Goal: Information Seeking & Learning: Check status

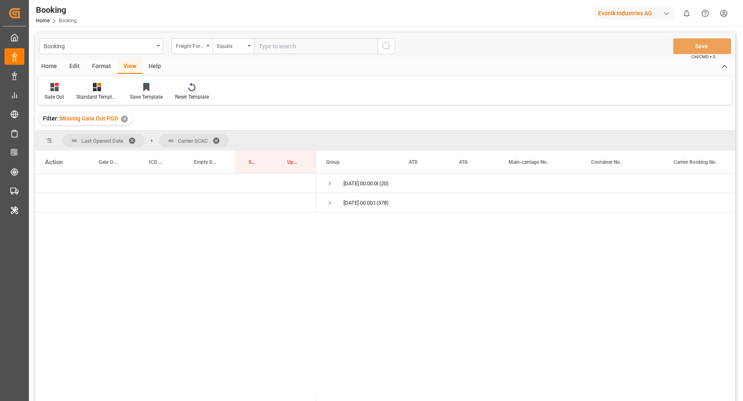
click at [720, 13] on html "Created by potrace 1.15, written by [PERSON_NAME] [DATE]-[DATE] Created by potr…" at bounding box center [371, 200] width 743 height 401
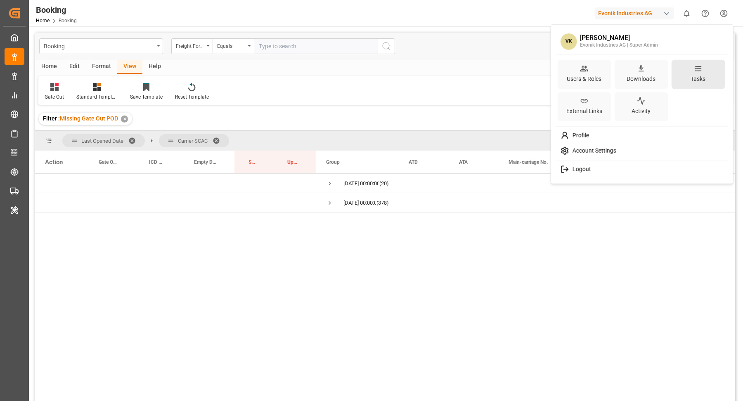
click at [699, 74] on div "Tasks" at bounding box center [698, 79] width 18 height 12
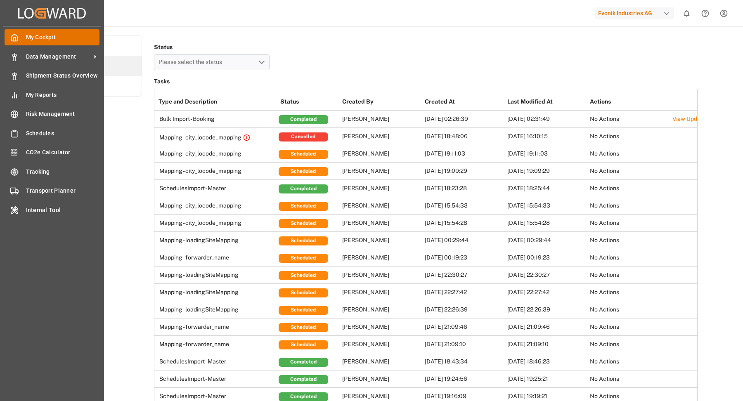
click at [13, 41] on icon at bounding box center [15, 37] width 6 height 7
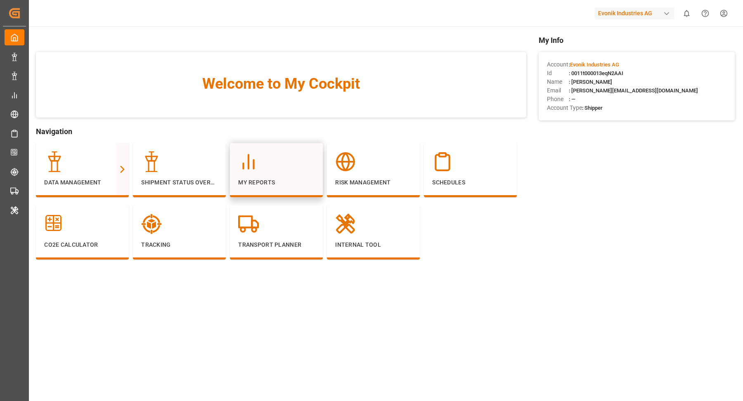
click at [263, 190] on div "My Reports" at bounding box center [276, 170] width 93 height 54
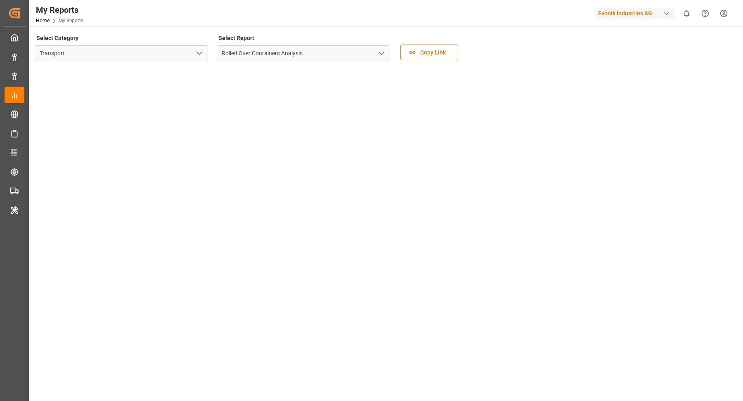
click at [381, 55] on polyline "open menu" at bounding box center [381, 53] width 5 height 2
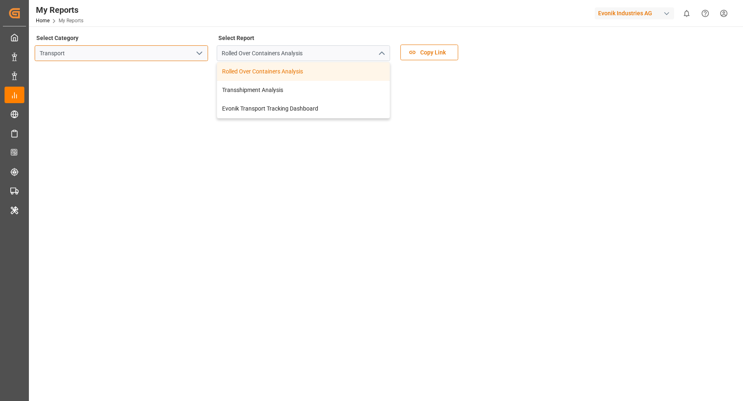
click at [178, 50] on input "Transport" at bounding box center [121, 53] width 173 height 16
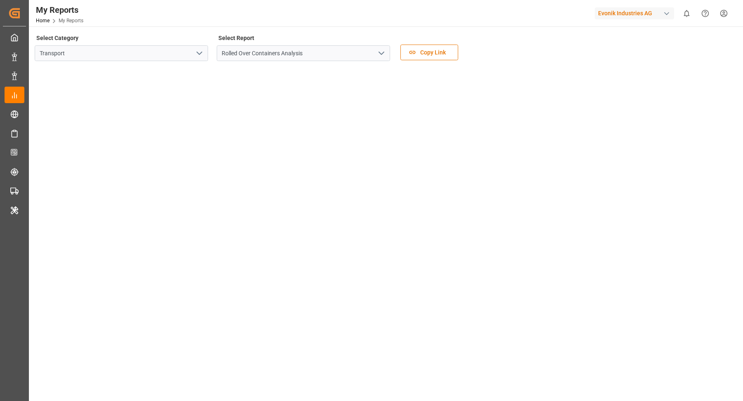
click at [199, 57] on icon "open menu" at bounding box center [200, 53] width 10 height 10
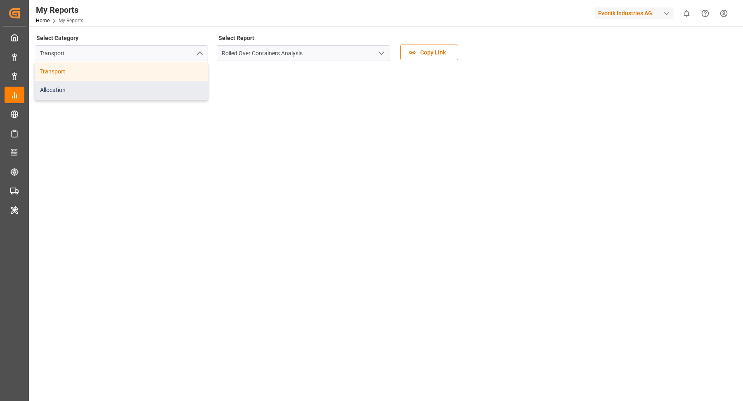
click at [157, 89] on div "Allocation" at bounding box center [121, 90] width 173 height 19
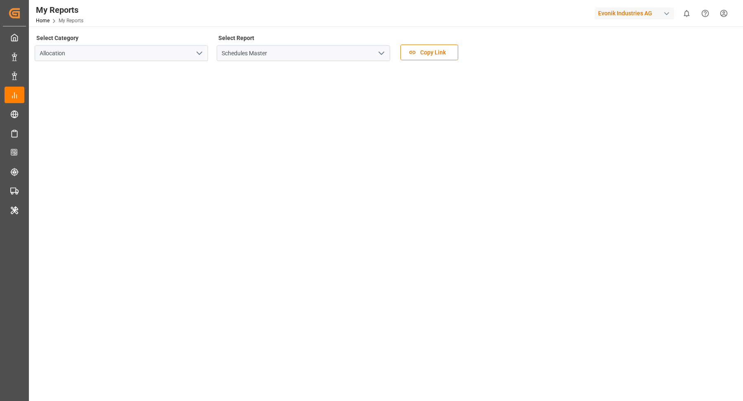
click at [382, 54] on polyline "open menu" at bounding box center [381, 53] width 5 height 2
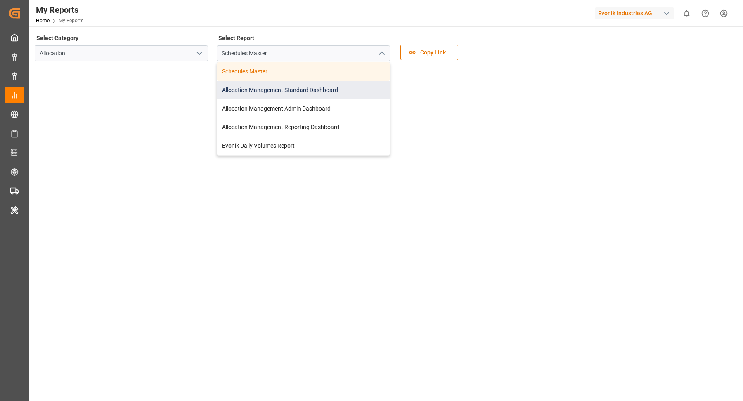
click at [340, 94] on div "Allocation Management Standard Dashboard" at bounding box center [303, 90] width 173 height 19
